Goal: Entertainment & Leisure: Consume media (video, audio)

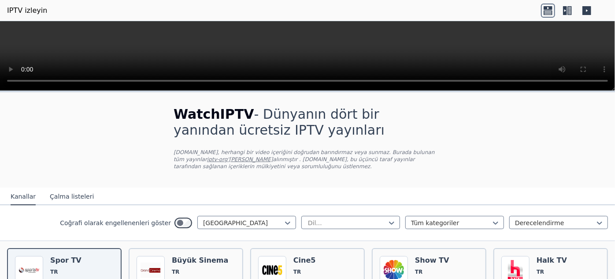
click at [567, 10] on icon at bounding box center [565, 10] width 4 height 9
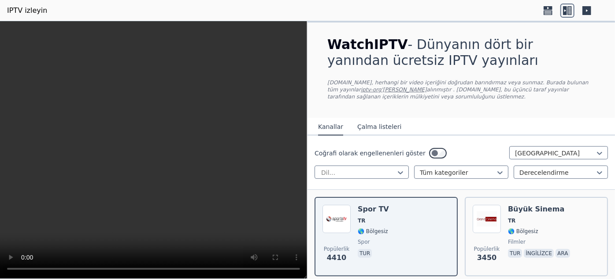
click at [587, 9] on icon at bounding box center [587, 10] width 9 height 9
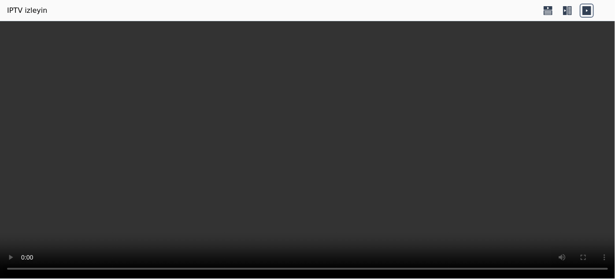
click at [567, 15] on icon at bounding box center [568, 11] width 14 height 14
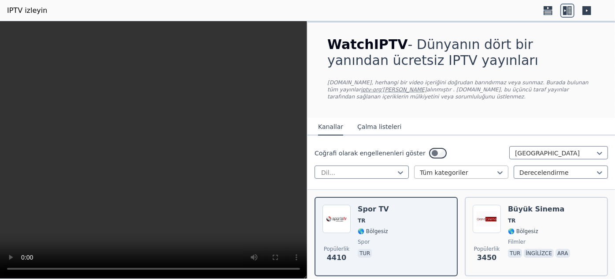
click at [438, 173] on div at bounding box center [458, 172] width 76 height 9
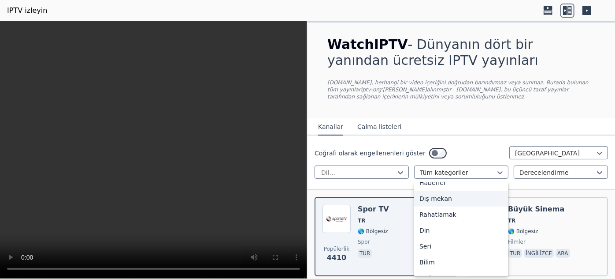
scroll to position [338, 0]
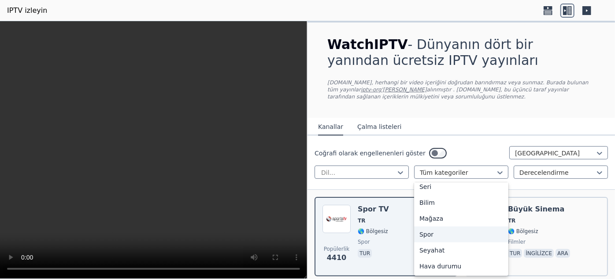
click at [446, 236] on div "Spor" at bounding box center [461, 234] width 94 height 16
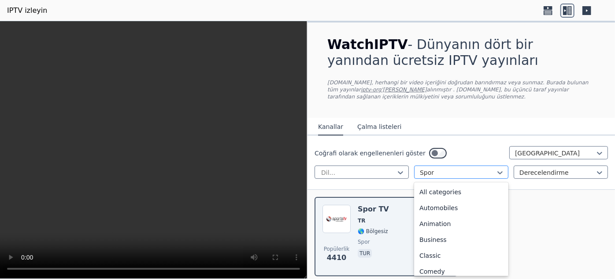
click at [433, 175] on div at bounding box center [458, 172] width 76 height 9
click at [446, 189] on font "Tüm kategoriler" at bounding box center [444, 191] width 48 height 7
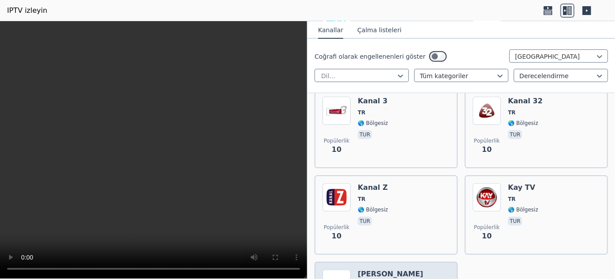
scroll to position [7077, 0]
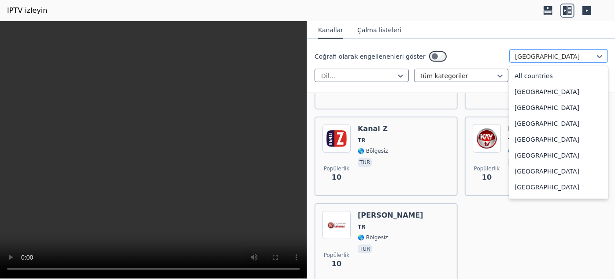
click at [542, 58] on div at bounding box center [555, 56] width 80 height 9
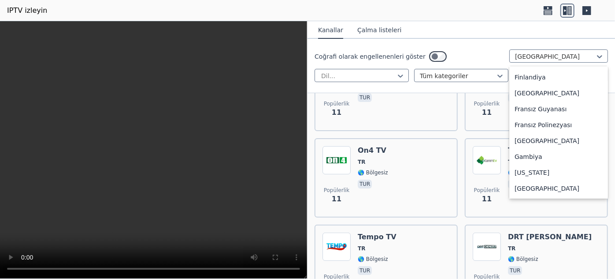
scroll to position [991, 0]
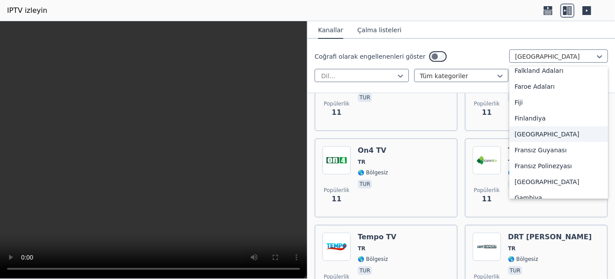
click at [549, 126] on div "[GEOGRAPHIC_DATA]" at bounding box center [558, 134] width 99 height 16
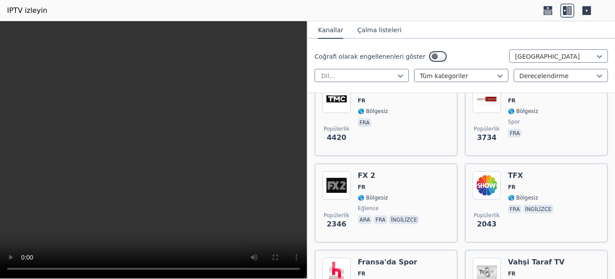
scroll to position [80, 0]
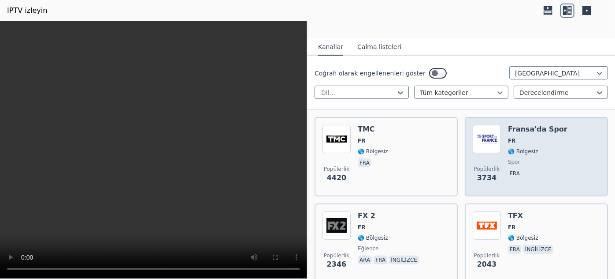
click at [498, 142] on div "Popülerlik 3734 [GEOGRAPHIC_DATA] Spor FR 🌎 Bölgesiz spor fra" at bounding box center [536, 156] width 127 height 63
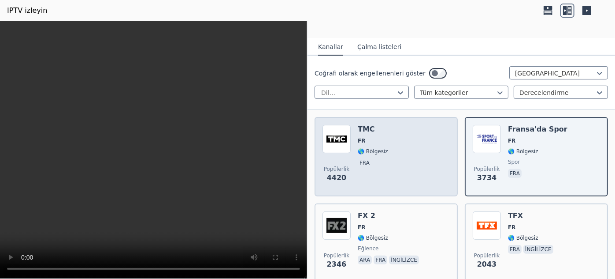
click at [379, 137] on span "FR" at bounding box center [373, 140] width 30 height 7
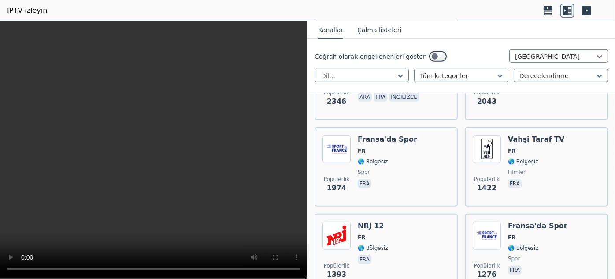
scroll to position [360, 0]
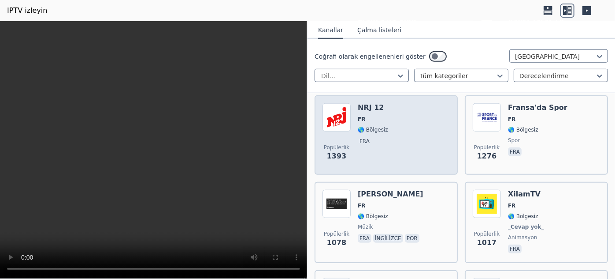
click at [399, 131] on div "Popülerlik 1393 NRJ 12 FR 🌎 Bölgesiz fra" at bounding box center [386, 134] width 127 height 63
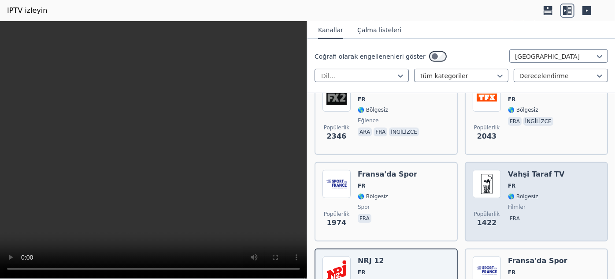
scroll to position [200, 0]
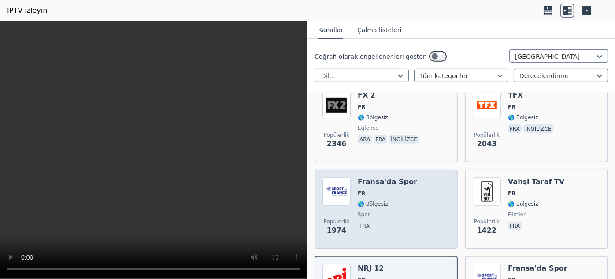
click at [386, 192] on span "FR" at bounding box center [387, 193] width 59 height 7
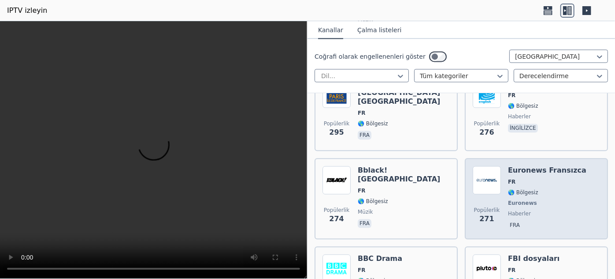
scroll to position [1001, 0]
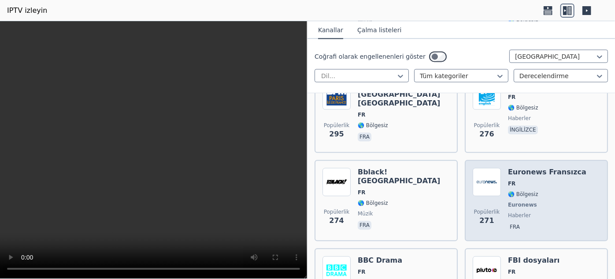
click at [523, 180] on span "FR" at bounding box center [547, 183] width 78 height 7
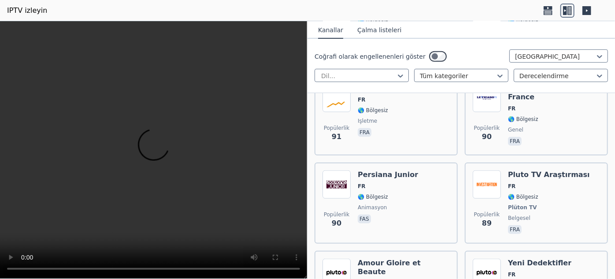
scroll to position [3886, 0]
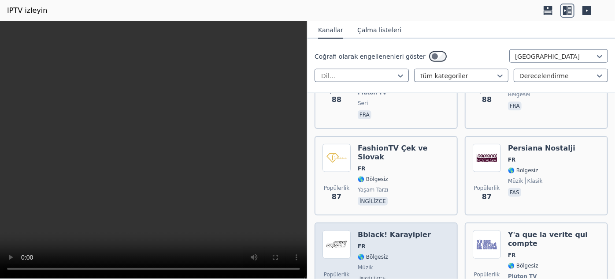
click at [402, 253] on span "🌎 Bölgesiz" at bounding box center [394, 256] width 73 height 7
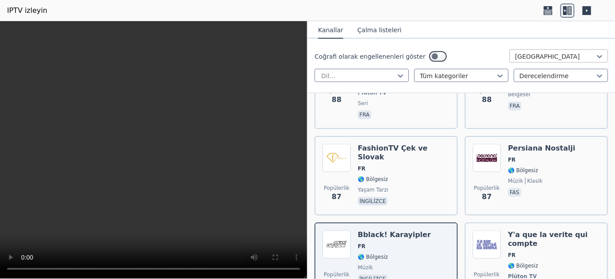
click at [530, 50] on div "[GEOGRAPHIC_DATA]" at bounding box center [558, 55] width 99 height 13
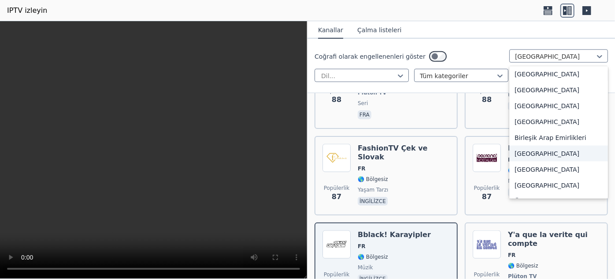
scroll to position [3045, 0]
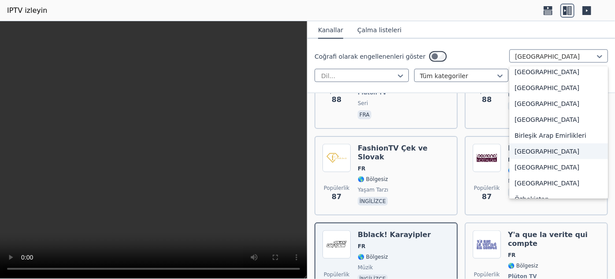
click at [548, 143] on div "[GEOGRAPHIC_DATA]" at bounding box center [558, 151] width 99 height 16
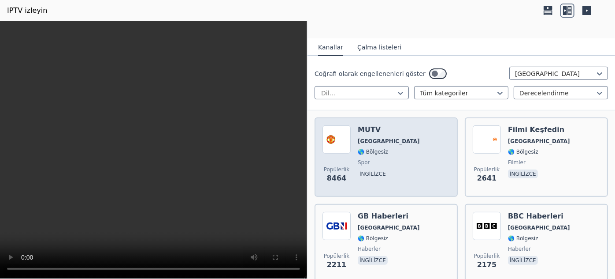
scroll to position [40, 0]
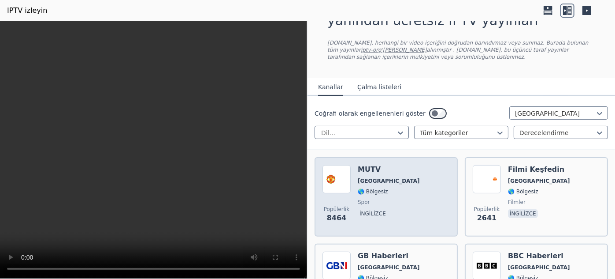
click at [404, 184] on div "Popülerlik 8464 MUTV İngiltere 🌎 Bölgesiz spor ingilizce" at bounding box center [386, 196] width 127 height 63
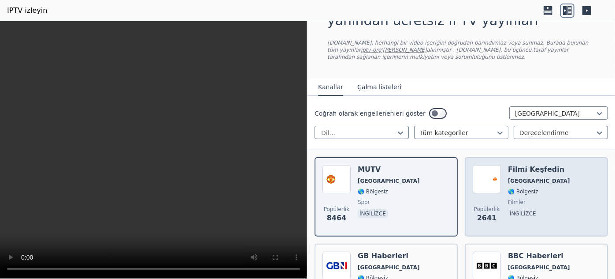
click at [538, 178] on span "[GEOGRAPHIC_DATA]" at bounding box center [539, 180] width 62 height 7
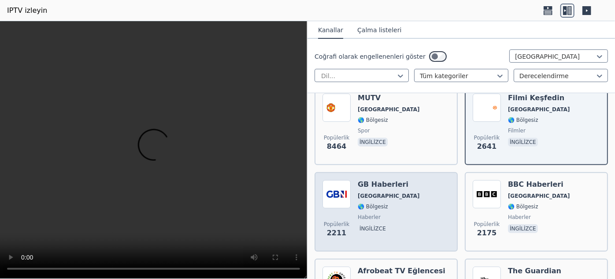
scroll to position [120, 0]
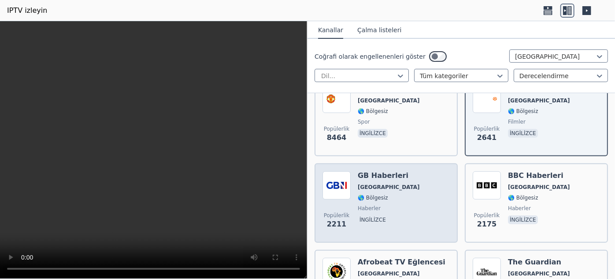
click at [389, 194] on span "🌎 Bölgesiz" at bounding box center [389, 197] width 62 height 7
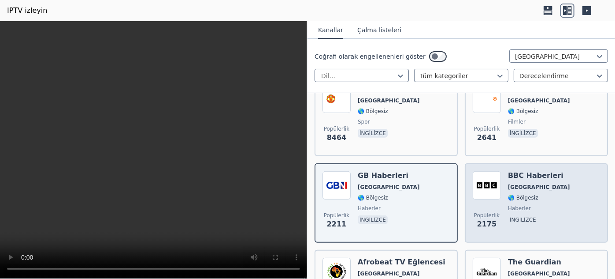
click at [518, 184] on font "[GEOGRAPHIC_DATA]" at bounding box center [539, 187] width 62 height 6
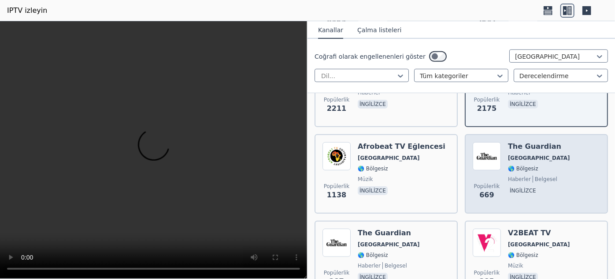
scroll to position [240, 0]
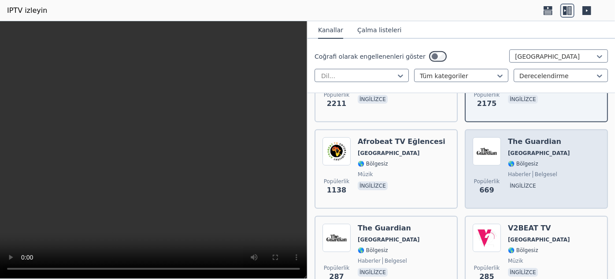
click at [512, 162] on font "🌎 Bölgesiz" at bounding box center [523, 163] width 30 height 6
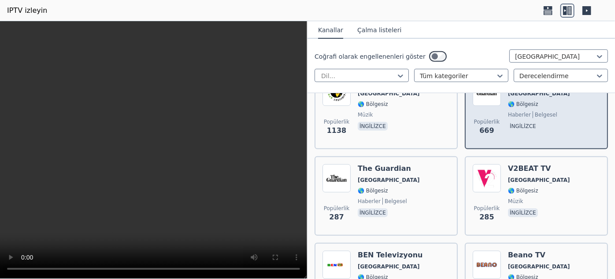
scroll to position [320, 0]
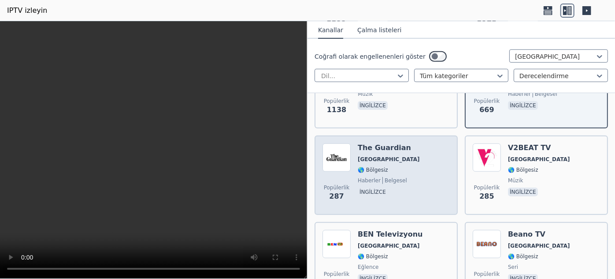
click at [400, 168] on span "🌎 Bölgesiz" at bounding box center [389, 169] width 62 height 7
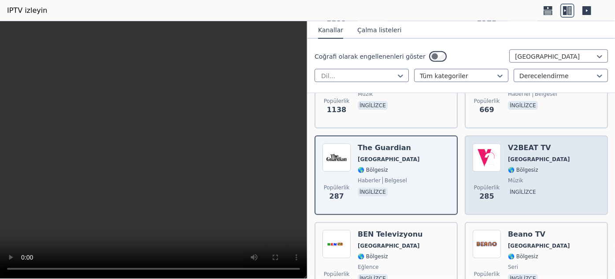
click at [559, 158] on div "Popülerlik 285 V2BEAT TV İngiltere 🌎 Bölgesiz müzik ingilizce" at bounding box center [536, 174] width 127 height 63
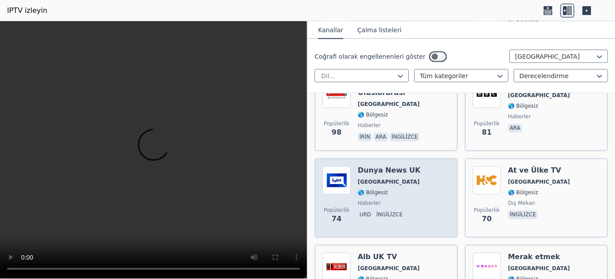
scroll to position [1162, 0]
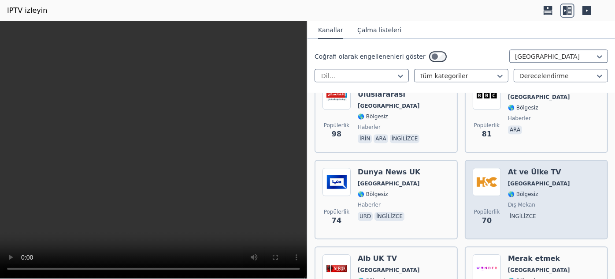
click at [537, 167] on font "At ve Ülke TV" at bounding box center [534, 171] width 53 height 8
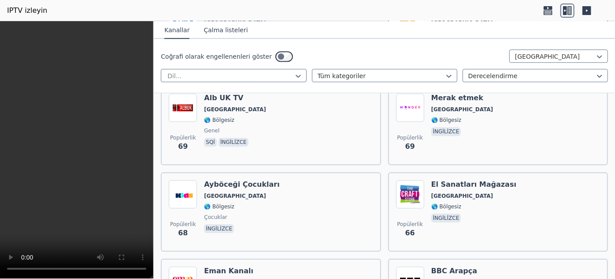
scroll to position [1362, 0]
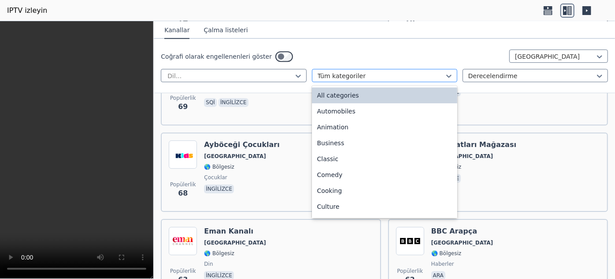
click at [394, 71] on div at bounding box center [381, 75] width 127 height 9
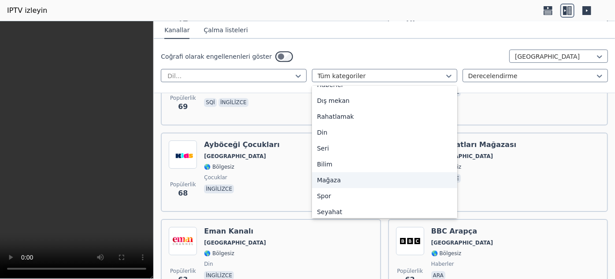
scroll to position [300, 0]
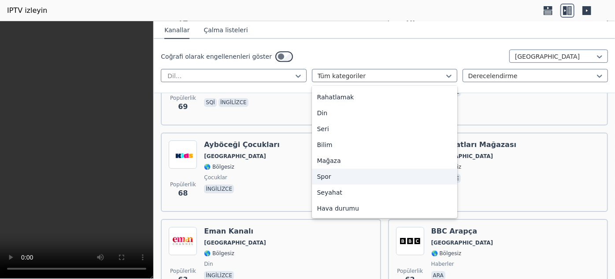
click at [394, 174] on div "Spor" at bounding box center [384, 176] width 145 height 16
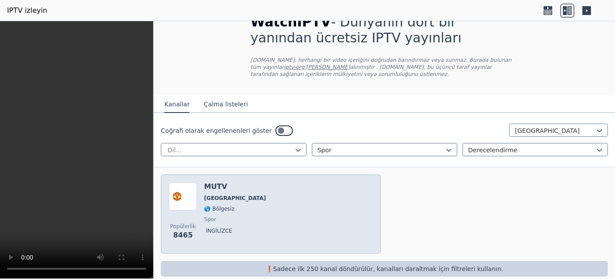
scroll to position [33, 0]
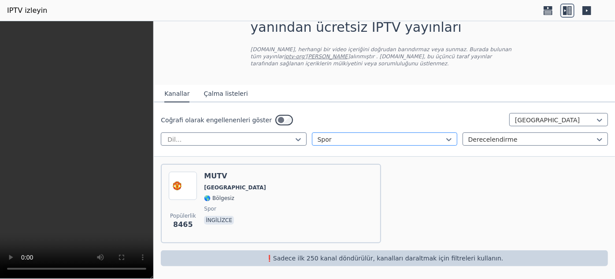
click at [361, 138] on div at bounding box center [381, 139] width 127 height 9
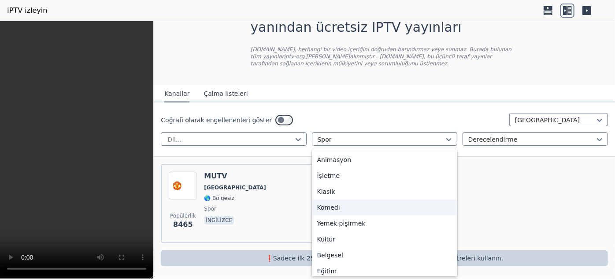
scroll to position [0, 0]
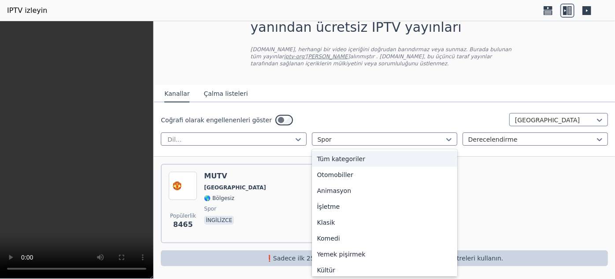
click at [359, 154] on div "Tüm kategoriler" at bounding box center [384, 159] width 145 height 16
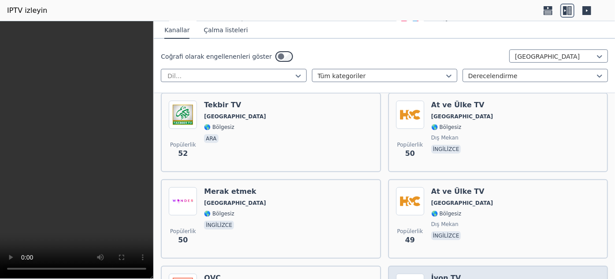
scroll to position [1843, 0]
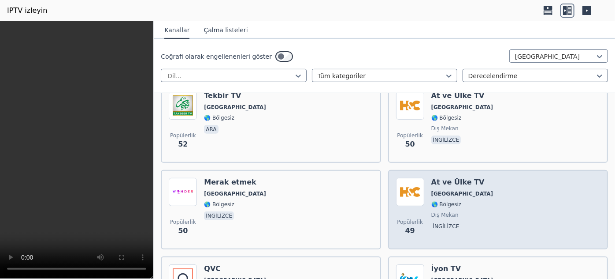
click at [451, 201] on font "🌎 Bölgesiz" at bounding box center [446, 204] width 30 height 6
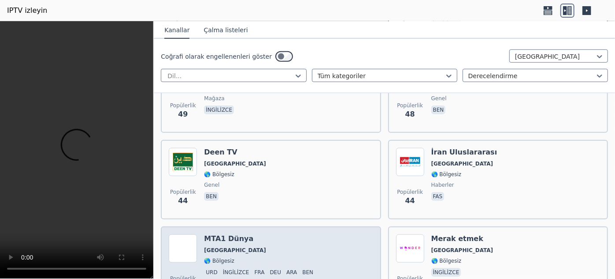
scroll to position [1805, 0]
